Goal: Transaction & Acquisition: Purchase product/service

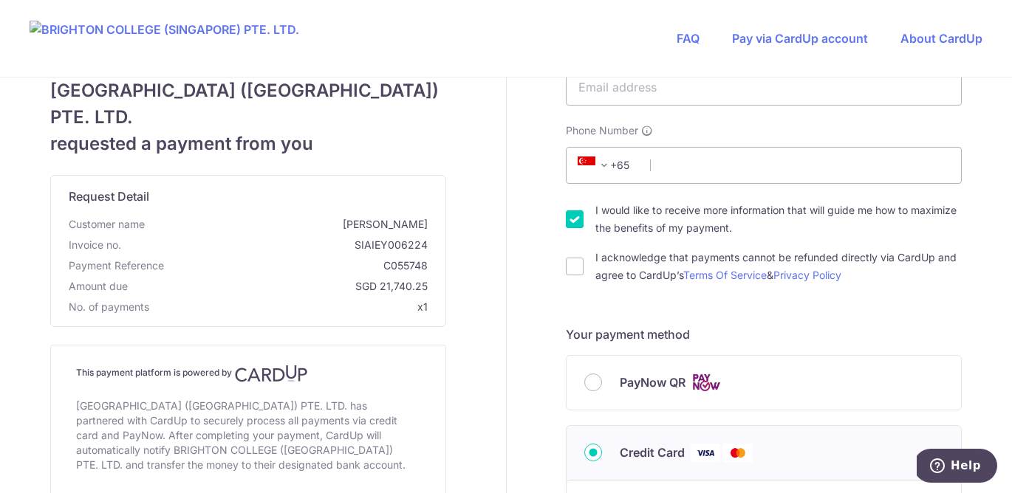
scroll to position [91, 0]
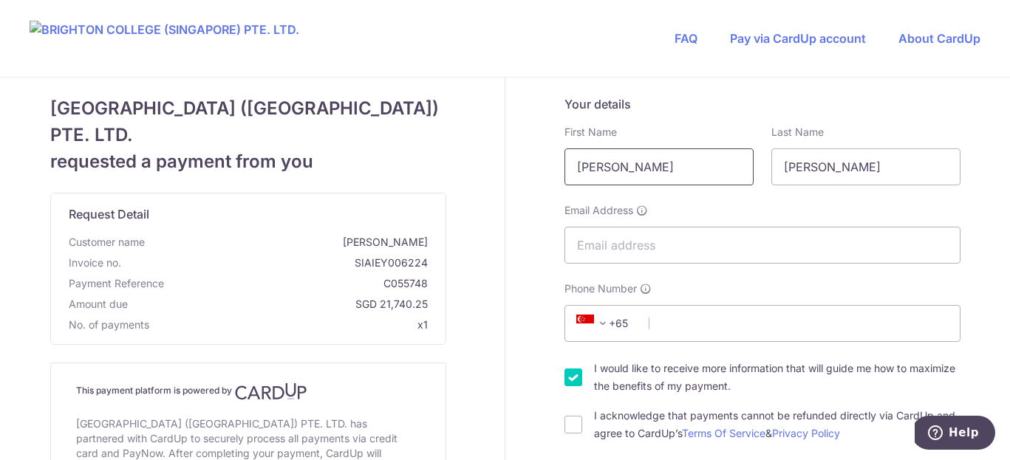
click at [621, 177] on input "[PERSON_NAME]" at bounding box center [658, 166] width 189 height 37
type input "[PERSON_NAME]"
click at [589, 249] on input "Email Address" at bounding box center [762, 245] width 396 height 37
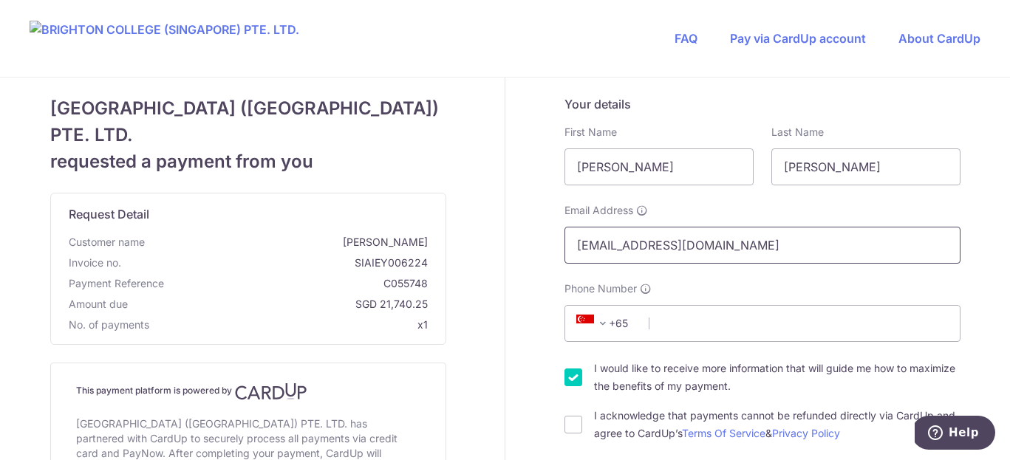
type input "[EMAIL_ADDRESS][DOMAIN_NAME]"
click at [854, 342] on div "Your details First Name [PERSON_NAME] Last Name [PERSON_NAME] Email Address [EM…" at bounding box center [762, 268] width 396 height 347
click at [803, 331] on input "Phone Number" at bounding box center [762, 323] width 396 height 37
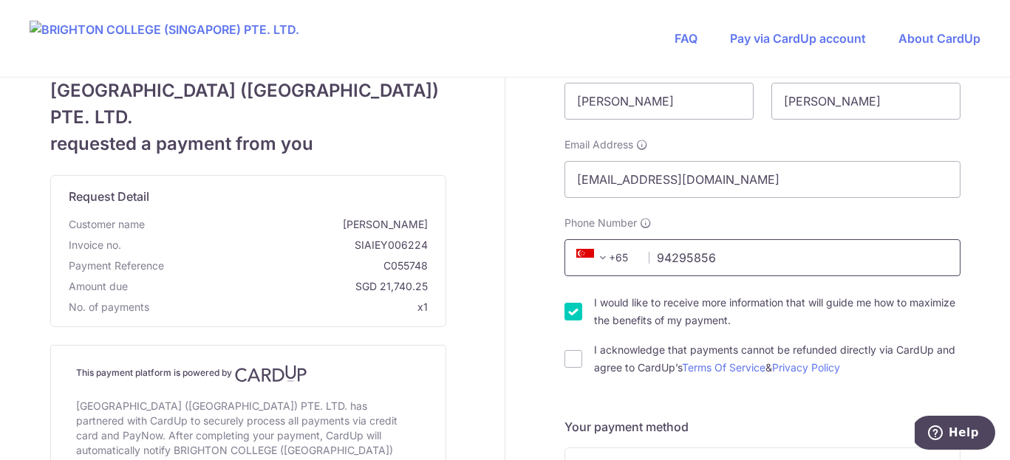
scroll to position [68, 0]
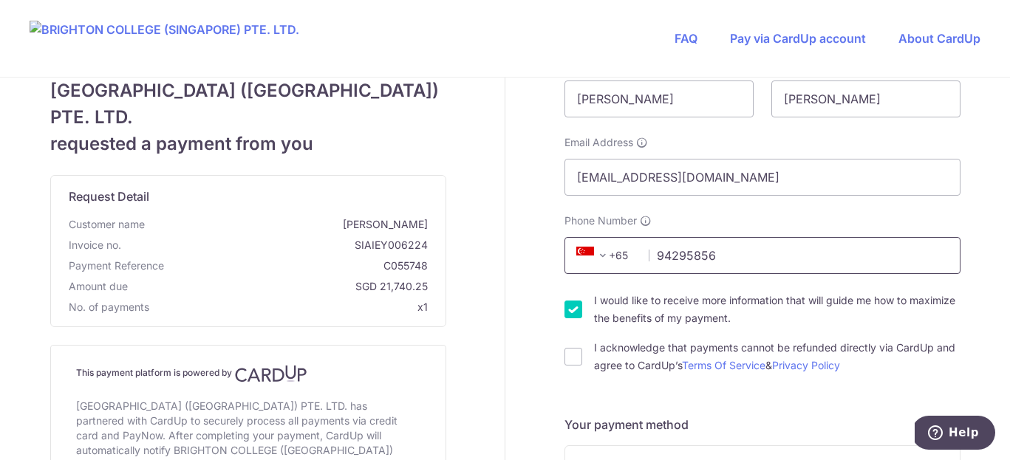
type input "94295856"
click at [762, 310] on label "I would like to receive more information that will guide me how to maximize the…" at bounding box center [777, 309] width 366 height 35
click at [582, 310] on input "I would like to receive more information that will guide me how to maximize the…" at bounding box center [573, 310] width 18 height 18
checkbox input "false"
click at [587, 358] on div "I acknowledge that payments cannot be refunded directly via CardUp and agree to…" at bounding box center [762, 356] width 396 height 35
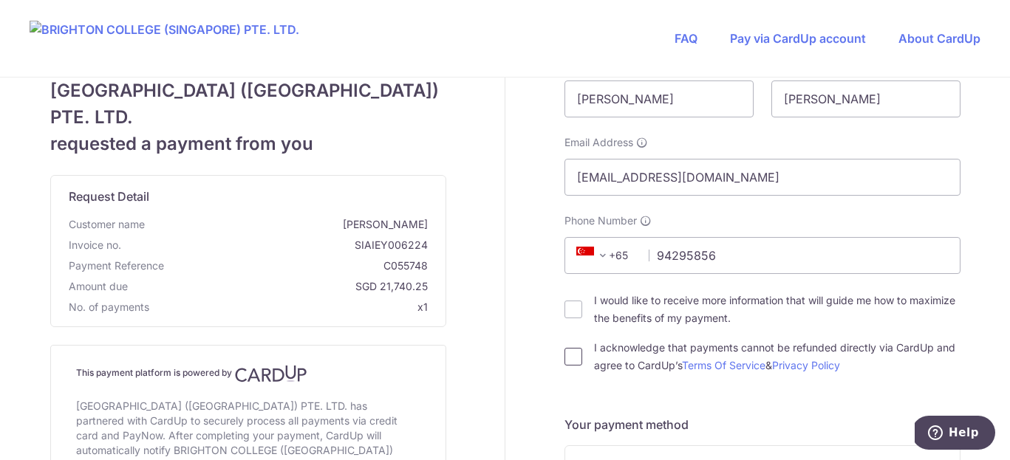
click at [579, 358] on input "I acknowledge that payments cannot be refunded directly via CardUp and agree to…" at bounding box center [573, 357] width 18 height 18
checkbox input "true"
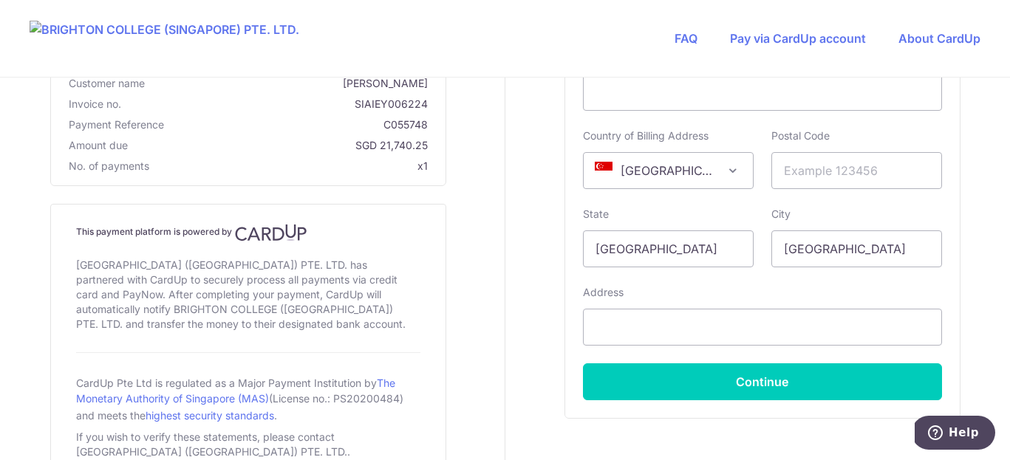
scroll to position [719, 0]
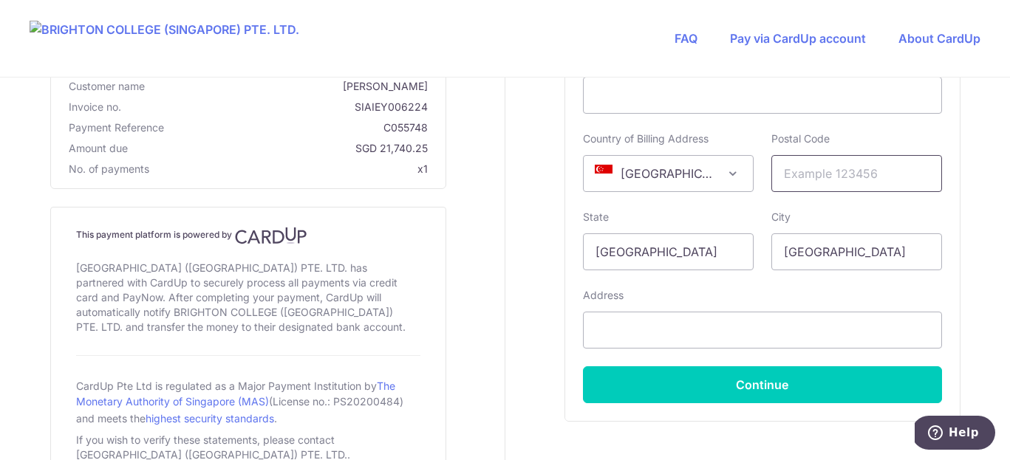
click at [852, 168] on input "text" at bounding box center [856, 173] width 171 height 37
type input "319582"
click at [722, 293] on div "Address" at bounding box center [762, 318] width 359 height 61
click at [716, 321] on input "text" at bounding box center [762, 330] width 359 height 37
click at [691, 335] on input "23 Lorong 3, Toh Payoh, 27-08" at bounding box center [762, 330] width 359 height 37
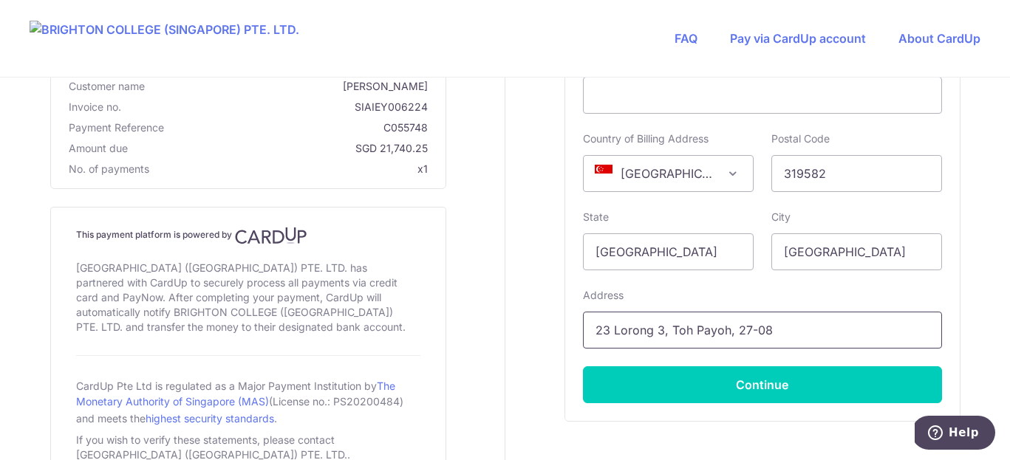
type input "23 LORONG 3 TOA PAYOH, 27-08"
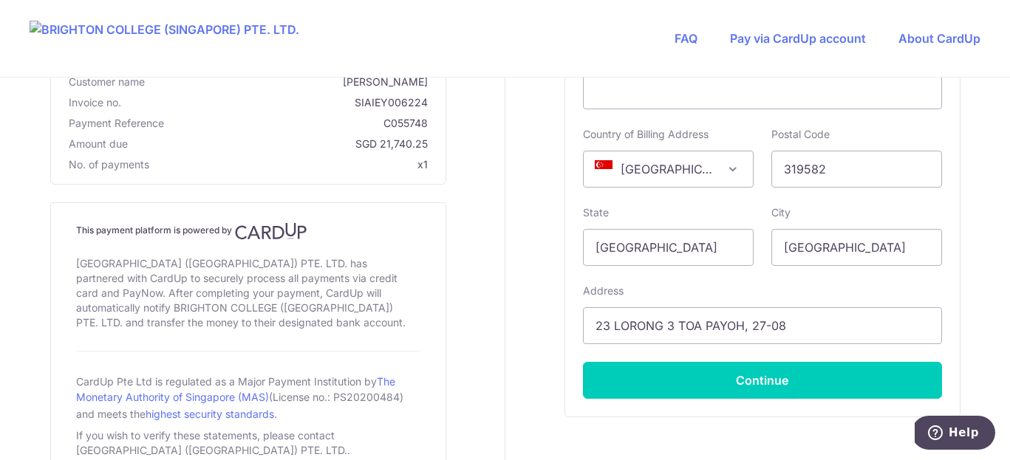
scroll to position [805, 0]
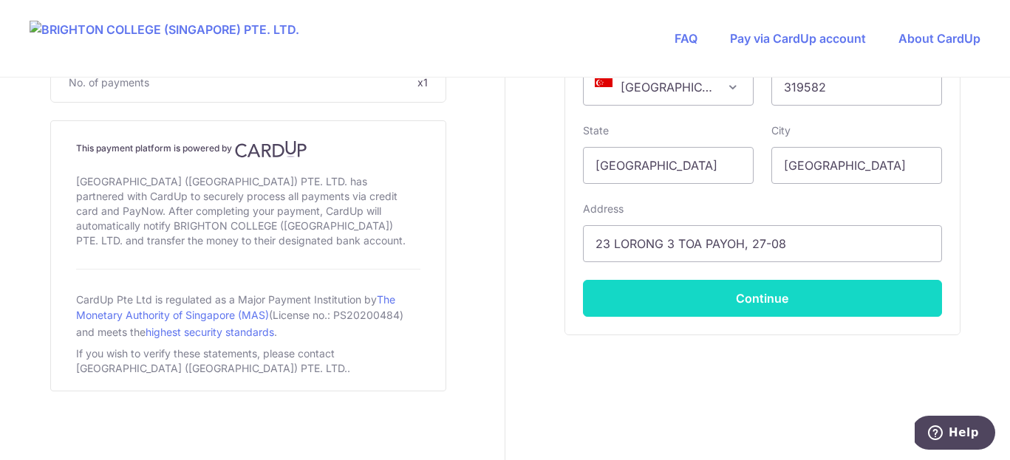
click at [644, 295] on button "Continue" at bounding box center [762, 298] width 359 height 37
type input "**** 3457"
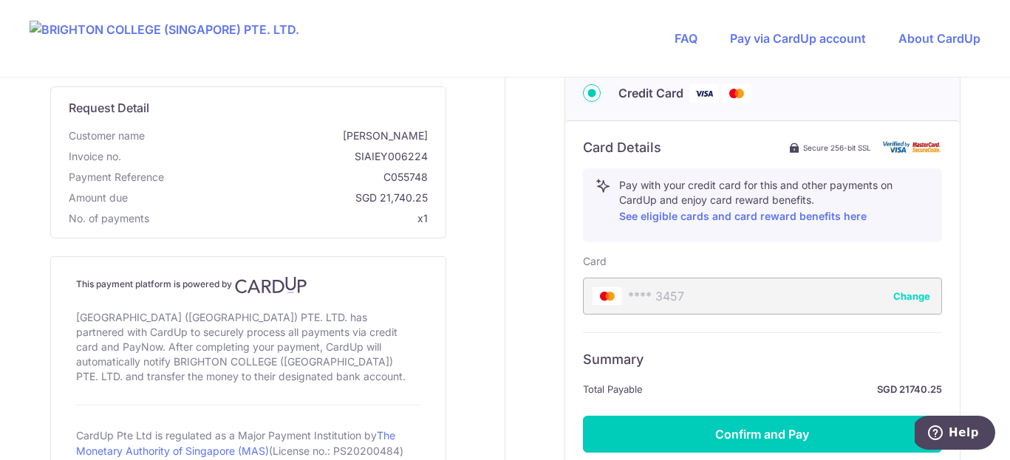
scroll to position [584, 0]
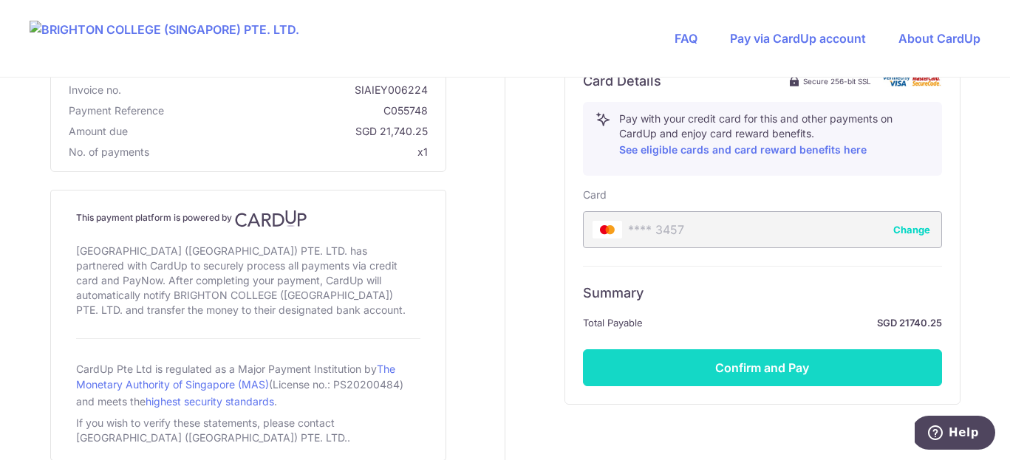
click at [716, 369] on button "Confirm and Pay" at bounding box center [762, 367] width 359 height 37
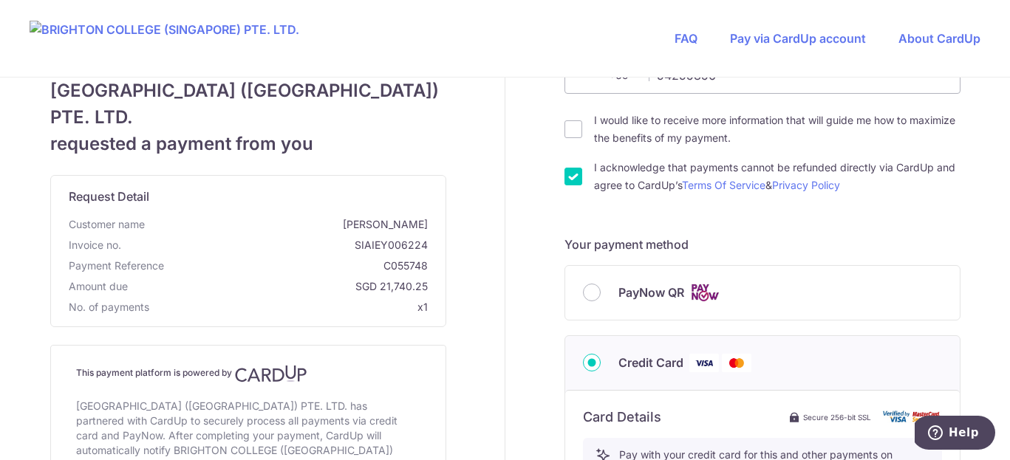
scroll to position [0, 0]
